Goal: Task Accomplishment & Management: Complete application form

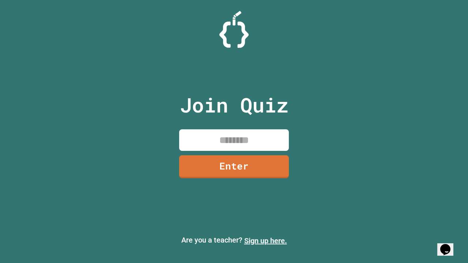
click at [265, 241] on link "Sign up here." at bounding box center [265, 240] width 43 height 9
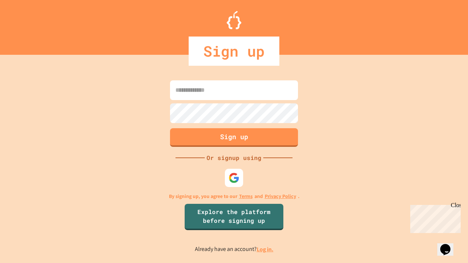
click at [265, 249] on link "Log in." at bounding box center [265, 250] width 17 height 8
